Goal: Entertainment & Leisure: Browse casually

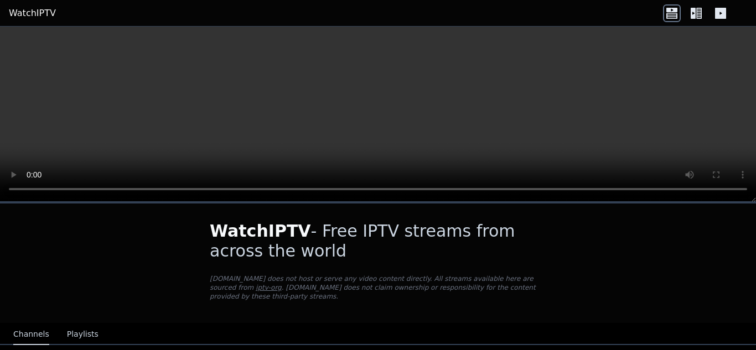
click at [697, 21] on icon at bounding box center [697, 13] width 18 height 18
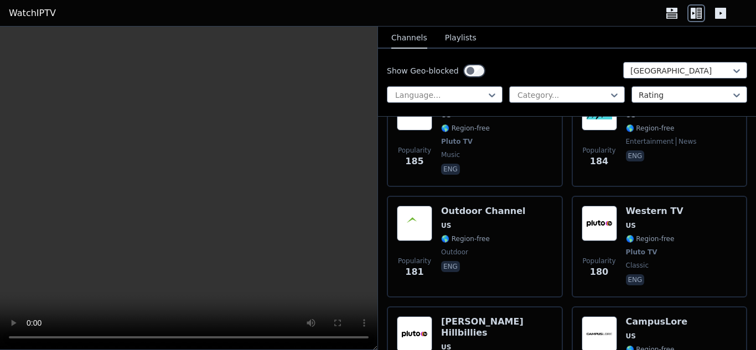
scroll to position [7473, 0]
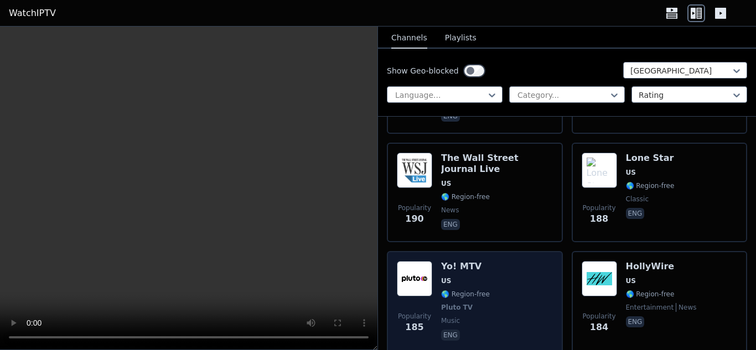
click at [431, 261] on img at bounding box center [414, 278] width 35 height 35
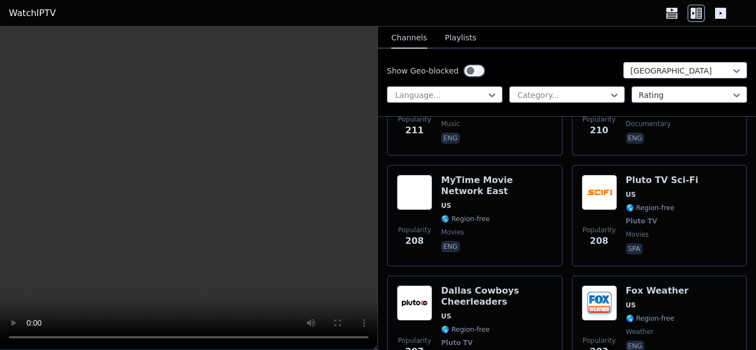
scroll to position [6809, 0]
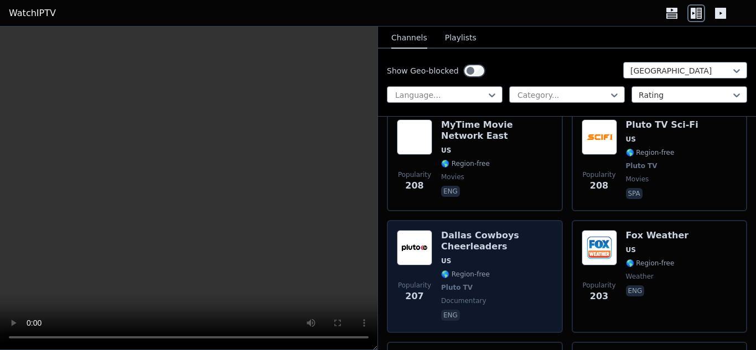
click at [471, 257] on span "US" at bounding box center [497, 261] width 112 height 9
click at [485, 230] on h6 "Dallas Cowboys Cheerleaders" at bounding box center [497, 241] width 112 height 22
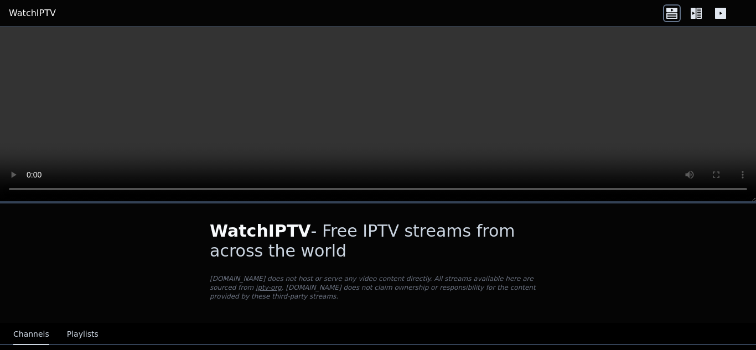
click at [701, 17] on icon at bounding box center [699, 13] width 6 height 11
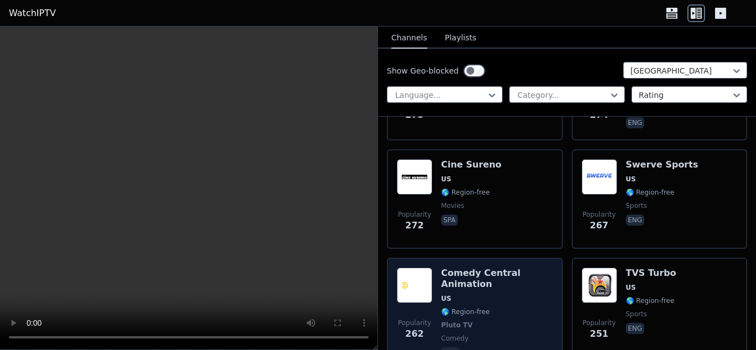
scroll to position [5646, 0]
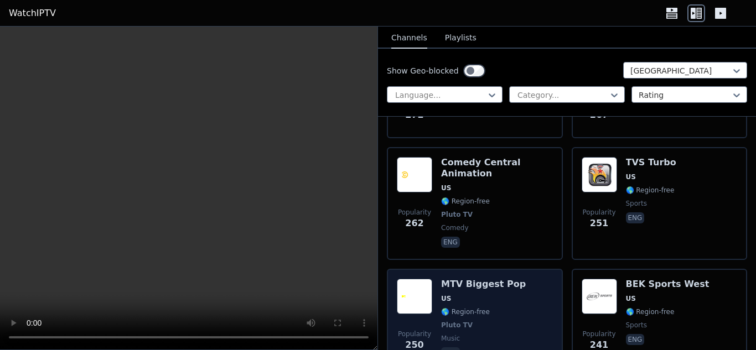
click at [410, 279] on img at bounding box center [414, 296] width 35 height 35
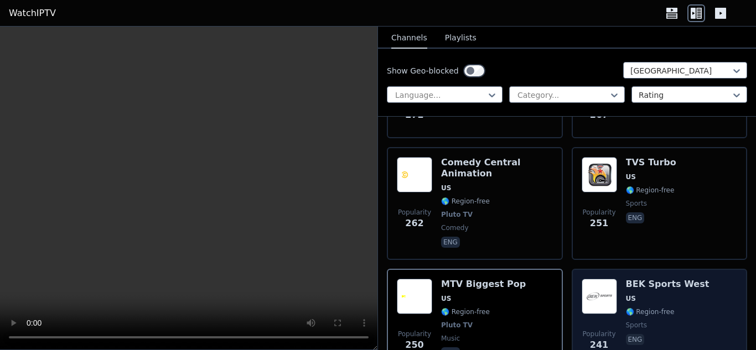
click at [596, 279] on img at bounding box center [599, 296] width 35 height 35
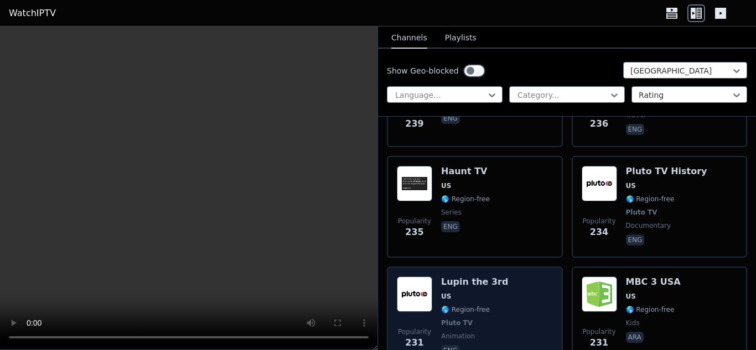
scroll to position [5868, 0]
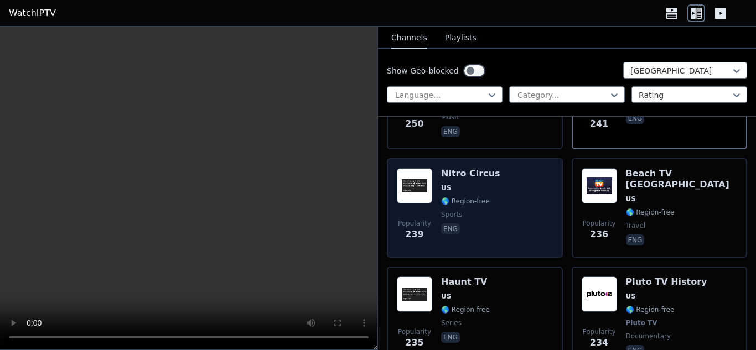
click at [429, 168] on img at bounding box center [414, 185] width 35 height 35
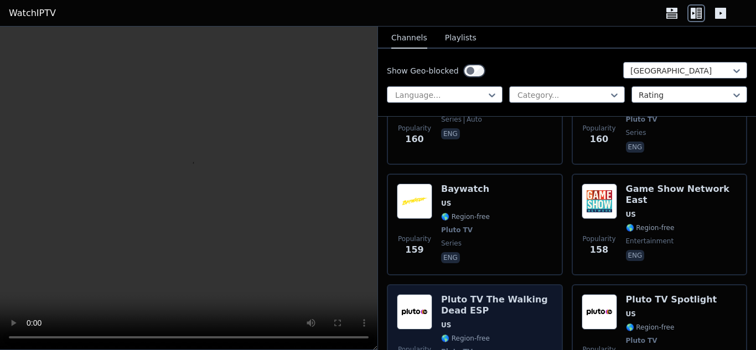
scroll to position [8580, 0]
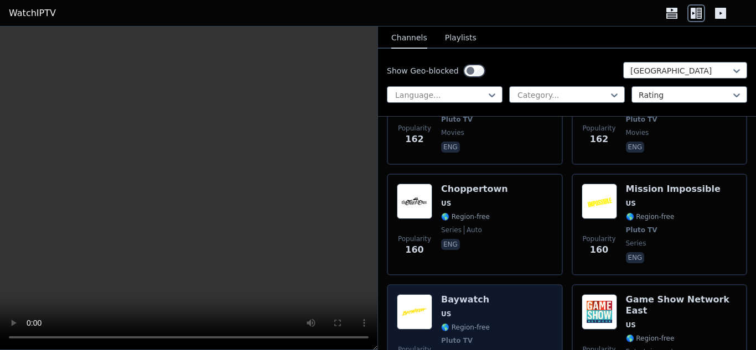
click at [449, 294] on h6 "Baywatch" at bounding box center [465, 299] width 49 height 11
click at [426, 294] on img at bounding box center [414, 311] width 35 height 35
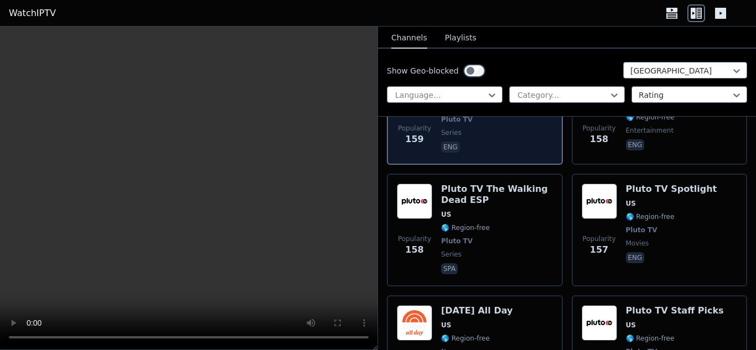
scroll to position [8968, 0]
